Goal: Task Accomplishment & Management: Complete application form

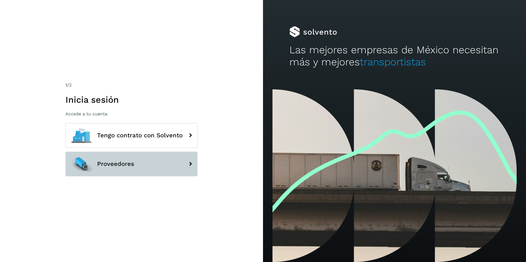
click at [166, 168] on button "Proveedores" at bounding box center [131, 164] width 132 height 25
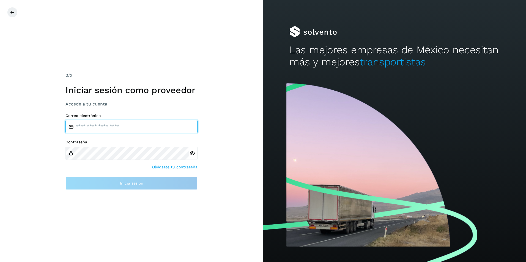
type input "**********"
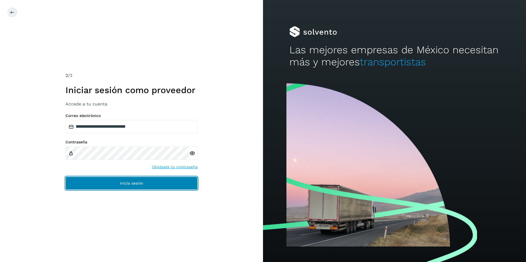
click at [154, 183] on button "Inicia sesión" at bounding box center [131, 183] width 132 height 13
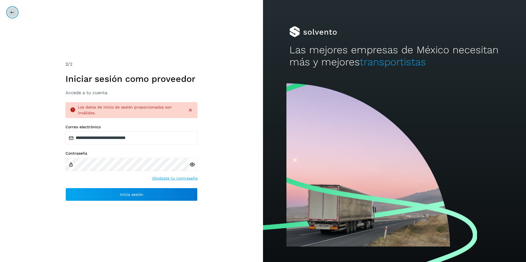
click at [10, 13] on icon at bounding box center [12, 12] width 4 height 4
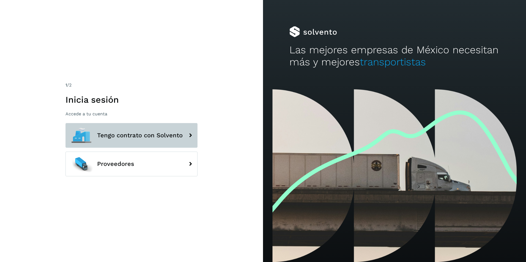
click at [138, 143] on button "Tengo contrato con Solvento" at bounding box center [131, 135] width 132 height 25
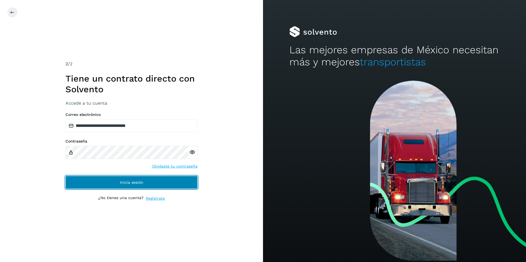
click at [124, 184] on span "Inicia sesión" at bounding box center [131, 183] width 23 height 4
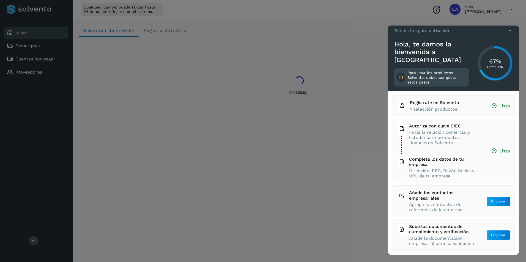
drag, startPoint x: 500, startPoint y: 152, endPoint x: 495, endPoint y: 152, distance: 4.7
click at [500, 152] on span "Listo" at bounding box center [500, 151] width 19 height 6
click at [410, 130] on span "Inicia la relación comercial y estudio para productos financieros Solvento" at bounding box center [445, 138] width 72 height 16
click at [509, 34] on icon at bounding box center [510, 31] width 6 height 6
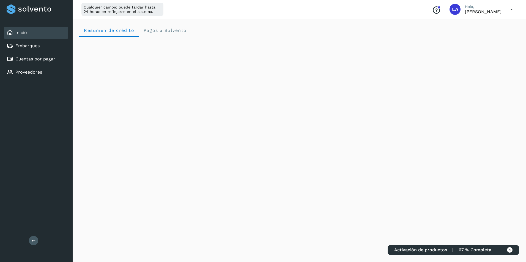
click at [481, 9] on p "[PERSON_NAME]" at bounding box center [483, 11] width 37 height 5
click at [512, 10] on icon at bounding box center [511, 9] width 11 height 11
click at [407, 8] on div at bounding box center [263, 131] width 526 height 262
click at [477, 251] on span "67 % Completa" at bounding box center [475, 250] width 33 height 5
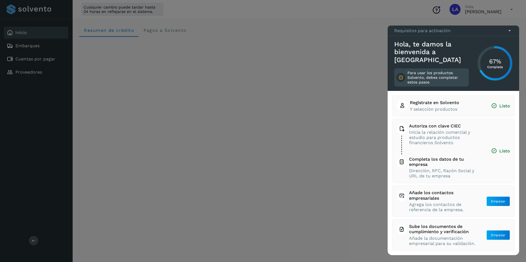
click at [431, 170] on span "Dirección, RFC, Razón Social y URL de tu empresa" at bounding box center [445, 173] width 72 height 10
click at [407, 164] on span "Completa los datos de tu empresa Dirección, RFC, Razón Social y URL de tu empre…" at bounding box center [443, 168] width 92 height 22
click at [403, 162] on icon at bounding box center [402, 162] width 6 height 6
click at [438, 143] on span "Inicia la relación comercial y estudio para productos financieros Solvento" at bounding box center [445, 138] width 72 height 16
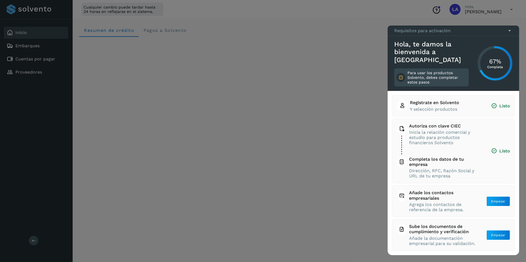
click at [451, 128] on span "Autoriza con clave CIEC" at bounding box center [445, 126] width 72 height 5
click at [499, 152] on span "Listo" at bounding box center [500, 151] width 19 height 6
click at [418, 131] on span "Inicia la relación comercial y estudio para productos financieros Solvento" at bounding box center [445, 138] width 72 height 16
click at [334, 127] on div at bounding box center [263, 131] width 526 height 262
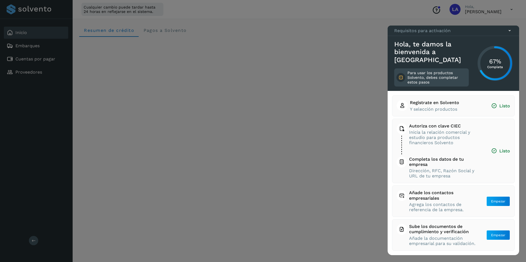
click at [508, 34] on icon at bounding box center [510, 31] width 6 height 6
